Goal: Information Seeking & Learning: Learn about a topic

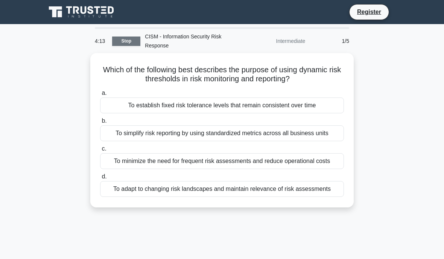
click at [125, 42] on link "Stop" at bounding box center [126, 40] width 28 height 9
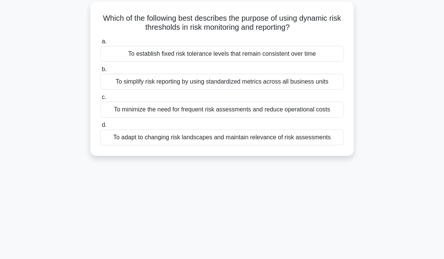
click at [171, 89] on div "To simplify risk reporting by using standardized metrics across all business un…" at bounding box center [222, 82] width 244 height 16
click at [100, 72] on input "b. To simplify risk reporting by using standardized metrics across all business…" at bounding box center [100, 69] width 0 height 5
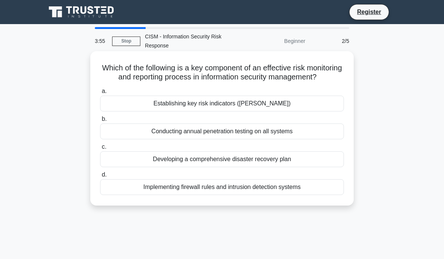
click at [198, 129] on label "b. Conducting annual penetration testing on all systems" at bounding box center [222, 126] width 244 height 25
click at [100, 121] on input "b. Conducting annual penetration testing on all systems" at bounding box center [100, 119] width 0 height 5
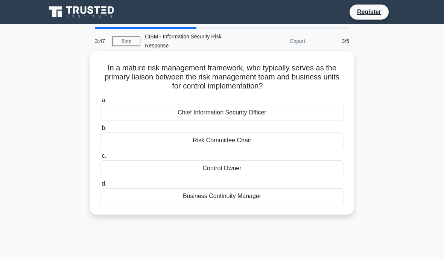
click at [238, 139] on div "Risk Committee Chair" at bounding box center [222, 140] width 244 height 16
click at [100, 130] on input "b. Risk Committee Chair" at bounding box center [100, 128] width 0 height 5
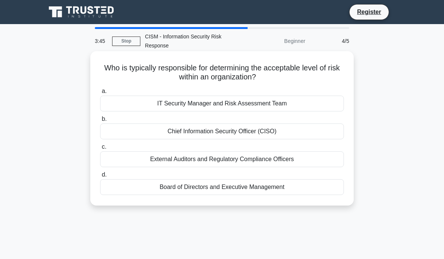
click at [217, 138] on div "Chief Information Security Officer (CISO)" at bounding box center [222, 131] width 244 height 16
click at [100, 121] on input "b. Chief Information Security Officer (CISO)" at bounding box center [100, 119] width 0 height 5
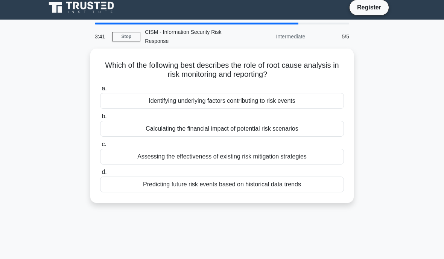
scroll to position [11, 0]
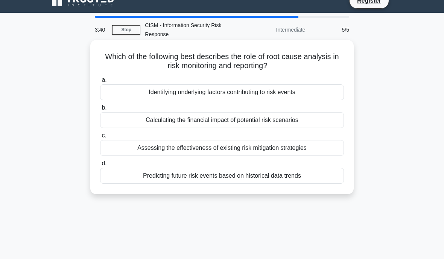
click at [207, 146] on div "Assessing the effectiveness of existing risk mitigation strategies" at bounding box center [222, 148] width 244 height 16
click at [100, 138] on input "c. Assessing the effectiveness of existing risk mitigation strategies" at bounding box center [100, 135] width 0 height 5
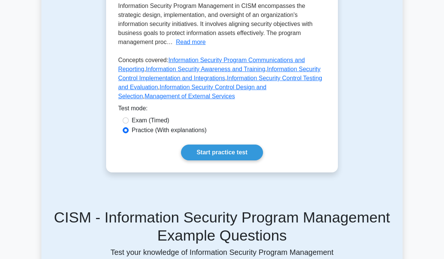
scroll to position [258, 0]
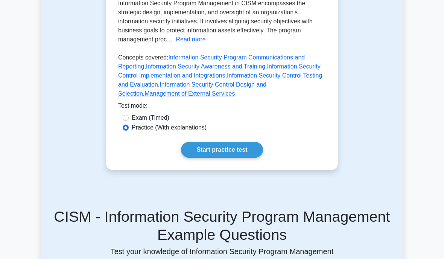
click at [136, 122] on label "Exam (Timed)" at bounding box center [151, 117] width 38 height 9
click at [129, 121] on input "Exam (Timed)" at bounding box center [126, 118] width 6 height 6
radio input "true"
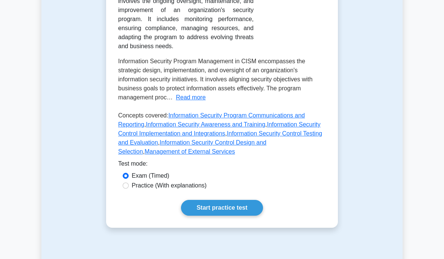
scroll to position [189, 0]
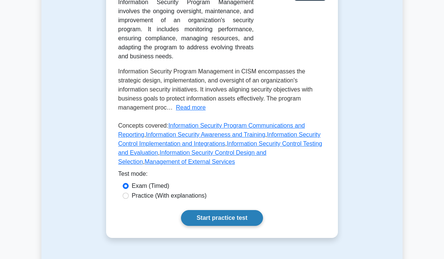
click at [207, 226] on link "Start practice test" at bounding box center [222, 218] width 82 height 16
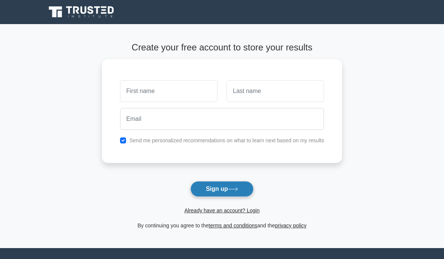
click at [210, 187] on button "Sign up" at bounding box center [221, 189] width 63 height 16
click at [227, 184] on button "Sign up" at bounding box center [221, 189] width 63 height 16
click at [207, 186] on button "Sign up" at bounding box center [221, 189] width 63 height 16
type input "[PERSON_NAME]"
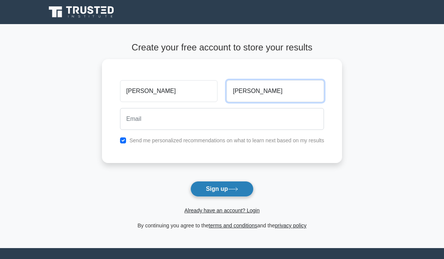
type input "allen"
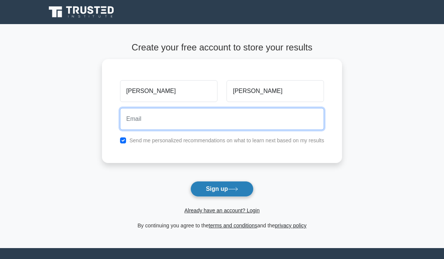
type input "allenroy1.ra@gmail.com"
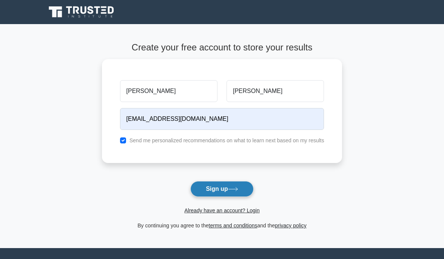
click at [216, 189] on button "Sign up" at bounding box center [221, 189] width 63 height 16
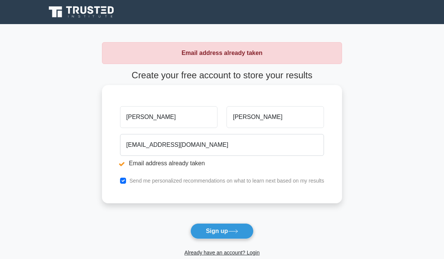
click at [173, 179] on label "Send me personalized recommendations on what to learn next based on my results" at bounding box center [226, 180] width 195 height 6
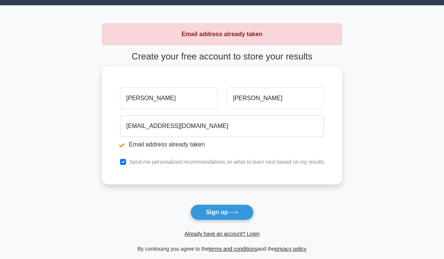
scroll to position [21, 0]
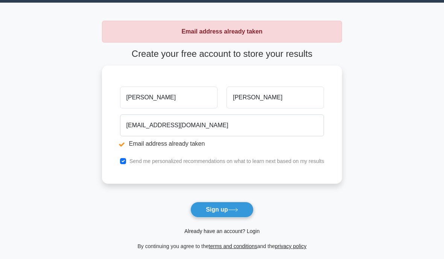
click at [206, 228] on link "Already have an account? Login" at bounding box center [221, 231] width 75 height 6
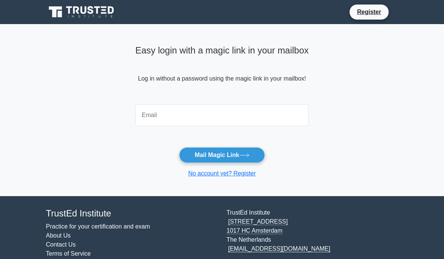
click at [145, 112] on input "email" at bounding box center [221, 115] width 173 height 22
click at [59, 208] on footer "TrustEd Institute Practice for your certification and exam About Us Contact Us …" at bounding box center [222, 237] width 444 height 83
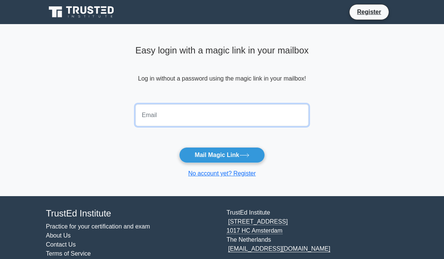
click at [140, 108] on input "email" at bounding box center [221, 115] width 173 height 22
type input "[EMAIL_ADDRESS][DOMAIN_NAME]"
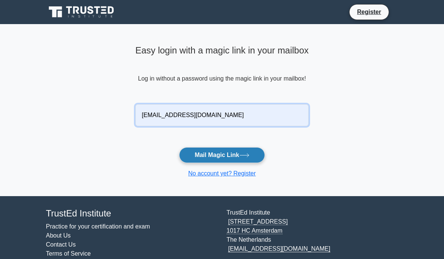
click at [195, 160] on button "Mail Magic Link" at bounding box center [221, 155] width 85 height 16
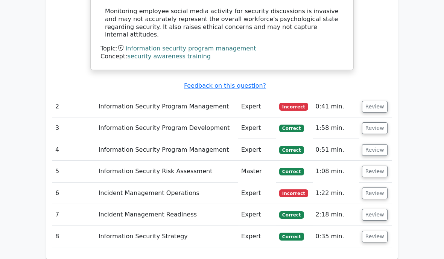
scroll to position [813, 0]
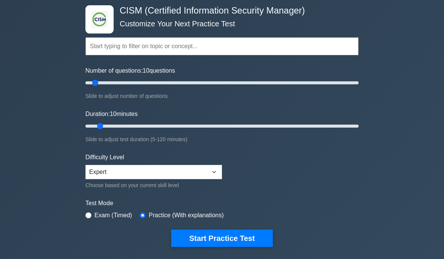
scroll to position [36, 0]
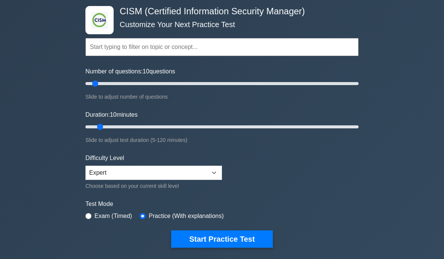
click at [98, 220] on label "Exam (Timed)" at bounding box center [113, 215] width 38 height 9
click at [89, 220] on div "Exam (Timed)" at bounding box center [108, 215] width 47 height 9
click at [90, 219] on input "radio" at bounding box center [88, 216] width 6 height 6
radio input "true"
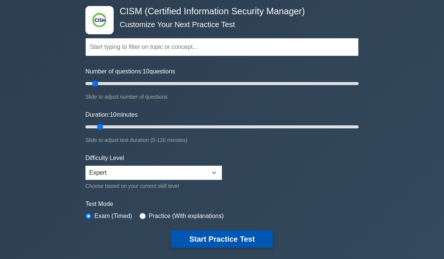
click at [210, 247] on button "Start Practice Test" at bounding box center [222, 238] width 102 height 17
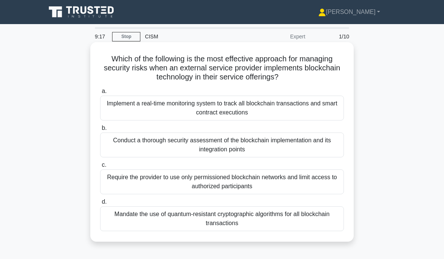
click at [198, 137] on div "Conduct a thorough security assessment of the blockchain implementation and its…" at bounding box center [222, 144] width 244 height 25
click at [100, 130] on input "b. Conduct a thorough security assessment of the blockchain implementation and …" at bounding box center [100, 128] width 0 height 5
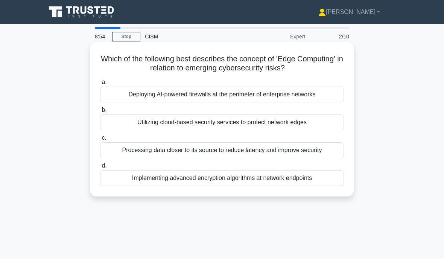
click at [144, 149] on div "Processing data closer to its source to reduce latency and improve security" at bounding box center [222, 150] width 244 height 16
click at [100, 140] on input "c. Processing data closer to its source to reduce latency and improve security" at bounding box center [100, 137] width 0 height 5
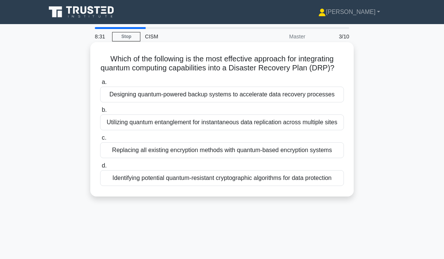
click at [223, 186] on div "Identifying potential quantum-resistant cryptographic algorithms for data prote…" at bounding box center [222, 178] width 244 height 16
click at [100, 168] on input "d. Identifying potential quantum-resistant cryptographic algorithms for data pr…" at bounding box center [100, 165] width 0 height 5
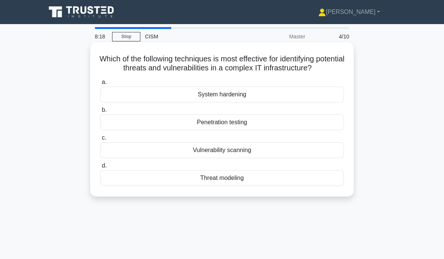
click at [212, 130] on div "Penetration testing" at bounding box center [222, 122] width 244 height 16
click at [100, 112] on input "b. Penetration testing" at bounding box center [100, 110] width 0 height 5
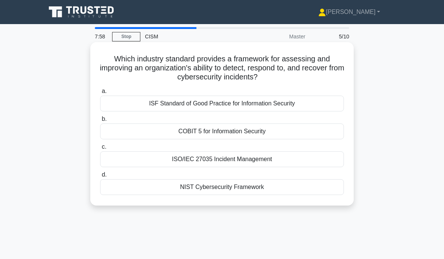
click at [203, 183] on div "NIST Cybersecurity Framework" at bounding box center [222, 187] width 244 height 16
click at [100, 177] on input "d. NIST Cybersecurity Framework" at bounding box center [100, 174] width 0 height 5
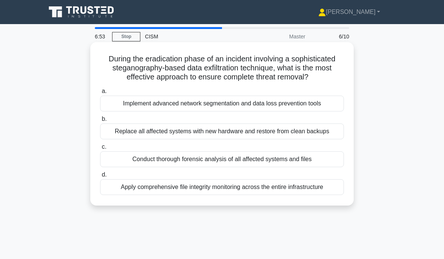
click at [194, 167] on div "Conduct thorough forensic analysis of all affected systems and files" at bounding box center [222, 159] width 244 height 16
click at [100, 149] on input "c. Conduct thorough forensic analysis of all affected systems and files" at bounding box center [100, 146] width 0 height 5
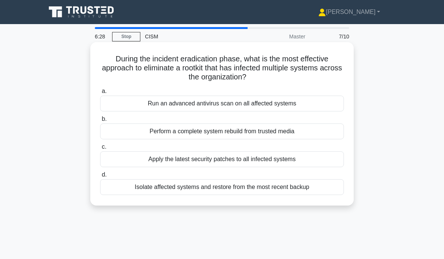
click at [180, 195] on div "Isolate affected systems and restore from the most recent backup" at bounding box center [222, 187] width 244 height 16
click at [100, 177] on input "d. Isolate affected systems and restore from the most recent backup" at bounding box center [100, 174] width 0 height 5
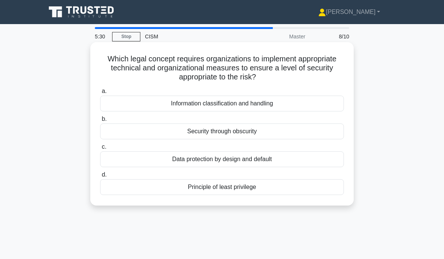
click at [173, 103] on div "Information classification and handling" at bounding box center [222, 103] width 244 height 16
click at [100, 94] on input "a. Information classification and handling" at bounding box center [100, 91] width 0 height 5
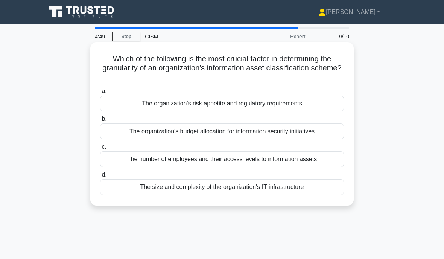
click at [205, 182] on div "The size and complexity of the organization's IT infrastructure" at bounding box center [222, 187] width 244 height 16
click at [100, 177] on input "d. The size and complexity of the organization's IT infrastructure" at bounding box center [100, 174] width 0 height 5
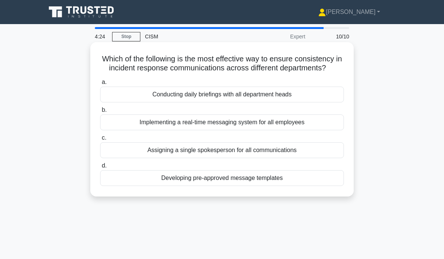
click at [150, 130] on div "Implementing a real-time messaging system for all employees" at bounding box center [222, 122] width 244 height 16
click at [100, 112] on input "b. Implementing a real-time messaging system for all employees" at bounding box center [100, 110] width 0 height 5
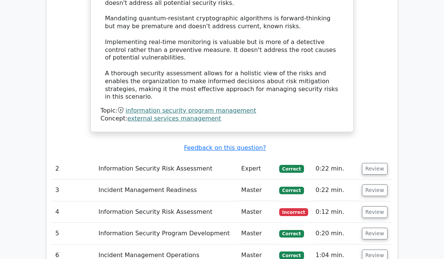
scroll to position [752, 0]
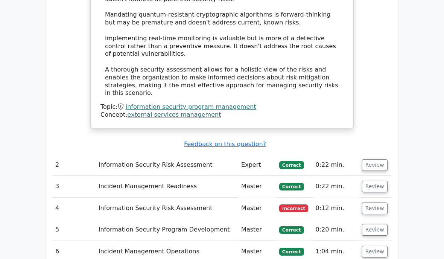
click at [139, 197] on td "Information Security Risk Assessment" at bounding box center [166, 207] width 142 height 21
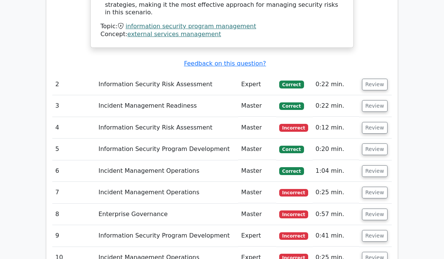
scroll to position [832, 0]
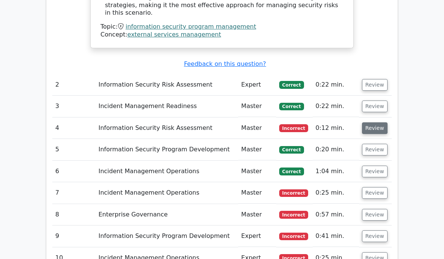
click at [372, 122] on button "Review" at bounding box center [375, 128] width 26 height 12
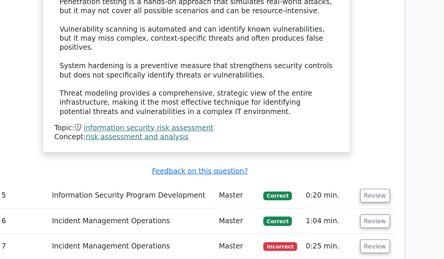
scroll to position [1235, 0]
click at [359, 216] on button "Review" at bounding box center [372, 222] width 26 height 12
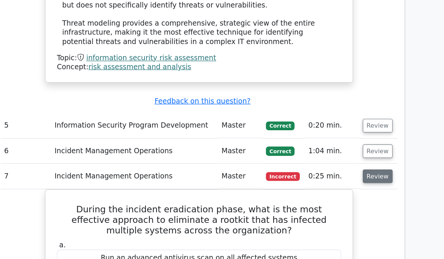
scroll to position [1296, 0]
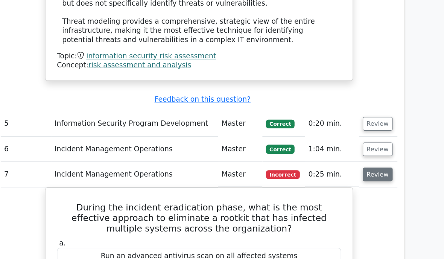
click at [362, 155] on button "Review" at bounding box center [375, 161] width 26 height 12
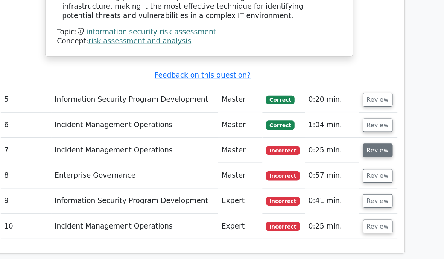
scroll to position [1321, 0]
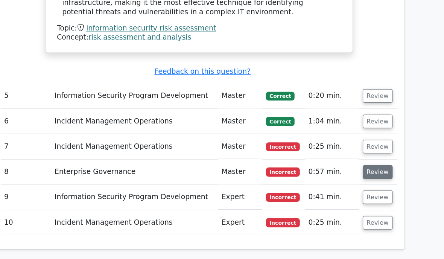
click at [362, 152] on button "Review" at bounding box center [375, 158] width 26 height 12
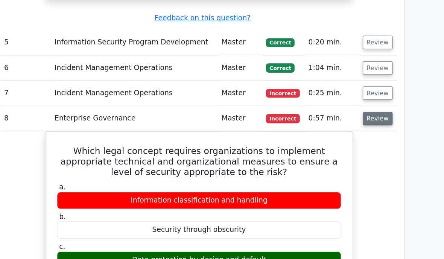
scroll to position [1365, 0]
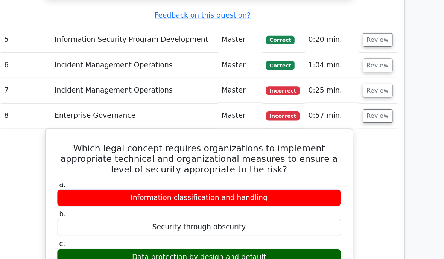
click at [111, 103] on td "Enterprise Governance" at bounding box center [166, 113] width 142 height 21
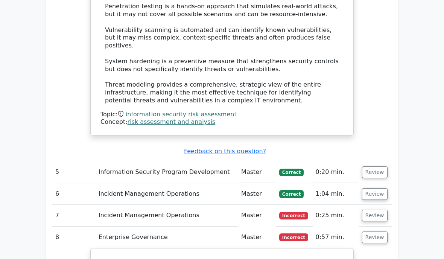
scroll to position [1243, 0]
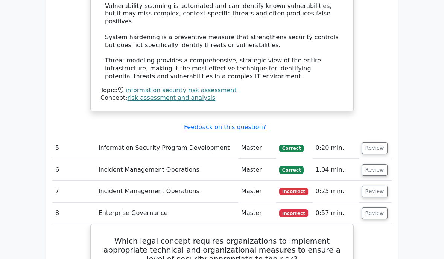
scroll to position [1267, 0]
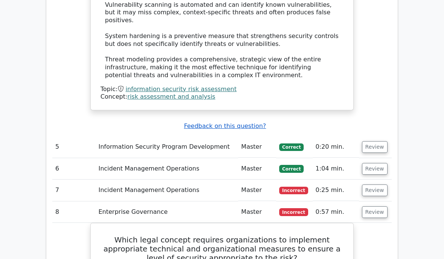
click at [218, 122] on u "Feedback on this question?" at bounding box center [225, 125] width 82 height 7
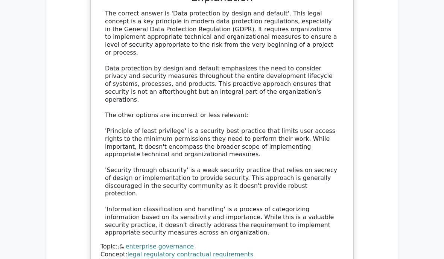
scroll to position [1729, 0]
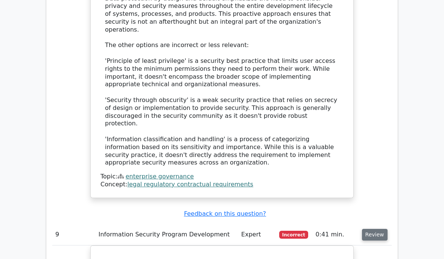
scroll to position [1793, 0]
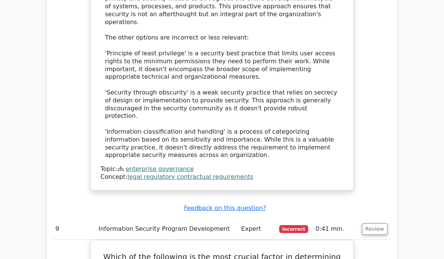
click at [160, 173] on link "legal regulatory contractual requirements" at bounding box center [190, 176] width 126 height 7
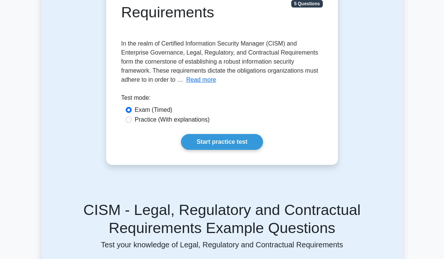
scroll to position [123, 0]
click at [384, 104] on div "Legal, Regulatory and Contractual Requirements 5 minutes 5 Questions Read more …" at bounding box center [221, 58] width 361 height 249
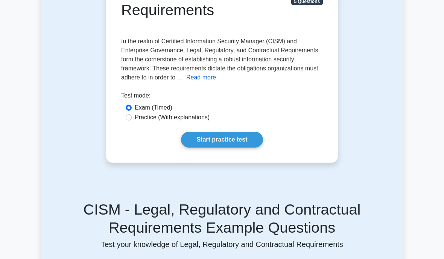
click at [216, 76] on button "Read more" at bounding box center [201, 77] width 30 height 9
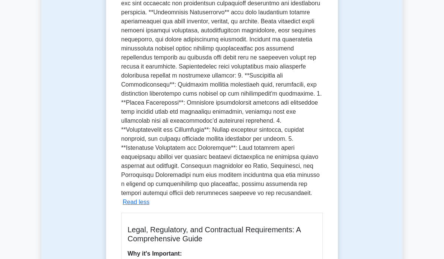
scroll to position [315, 0]
